Goal: Task Accomplishment & Management: Manage account settings

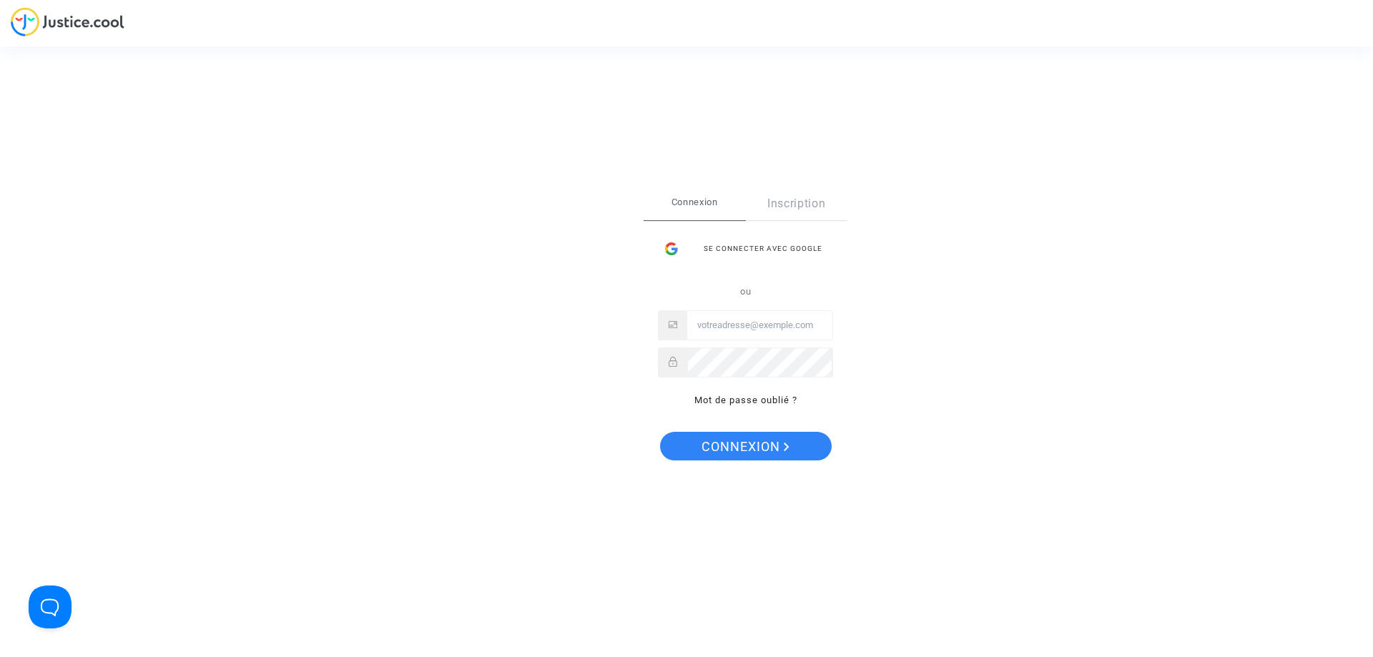
type input "[EMAIL_ADDRESS][DOMAIN_NAME]"
click at [448, 396] on div "Se connecter Connexion Inscription Se connecter avec Google ou [EMAIL_ADDRESS][…" at bounding box center [686, 328] width 1373 height 657
click at [759, 443] on span "Connexion" at bounding box center [746, 447] width 88 height 30
